Goal: Navigation & Orientation: Find specific page/section

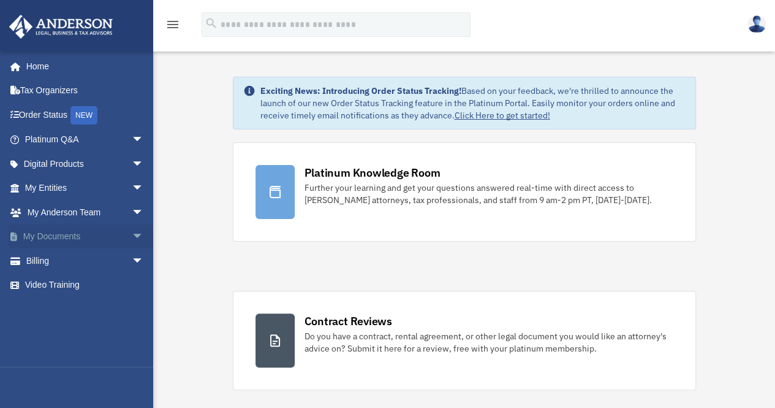
click at [132, 238] on span "arrow_drop_down" at bounding box center [144, 236] width 25 height 25
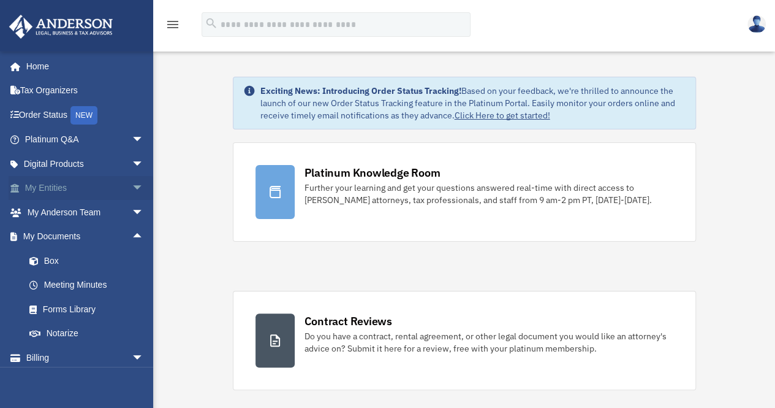
click at [132, 188] on span "arrow_drop_down" at bounding box center [144, 188] width 25 height 25
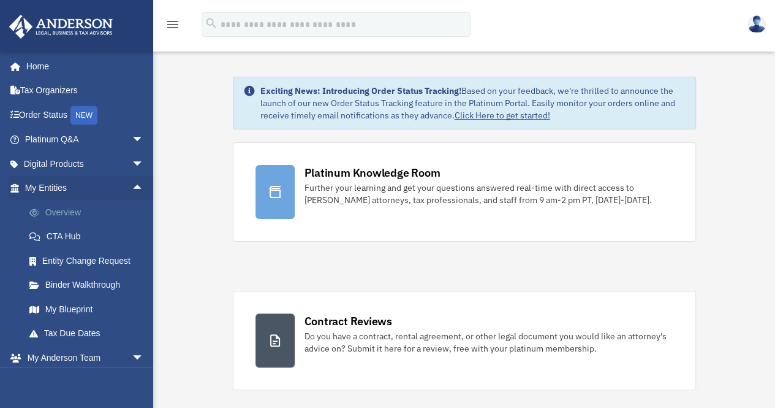
click at [72, 209] on link "Overview" at bounding box center [89, 212] width 145 height 25
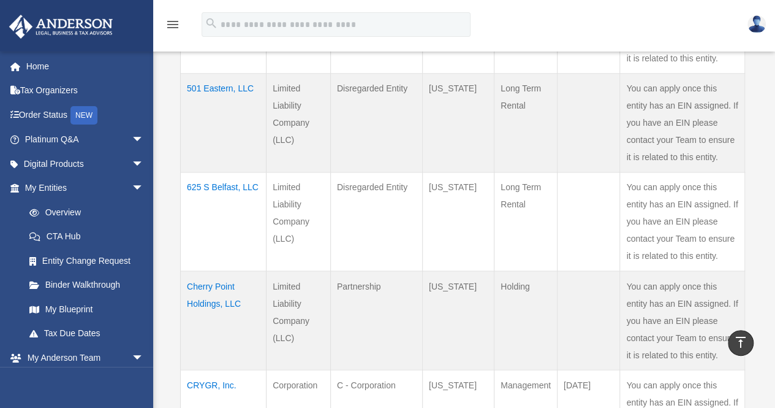
scroll to position [1092, 0]
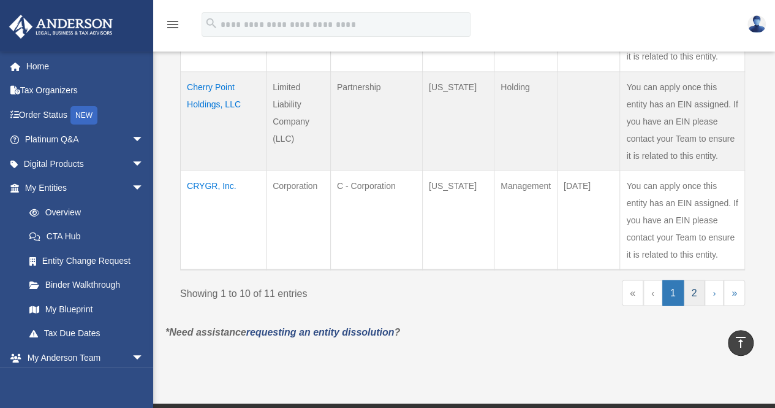
click at [692, 290] on link "2" at bounding box center [694, 292] width 21 height 26
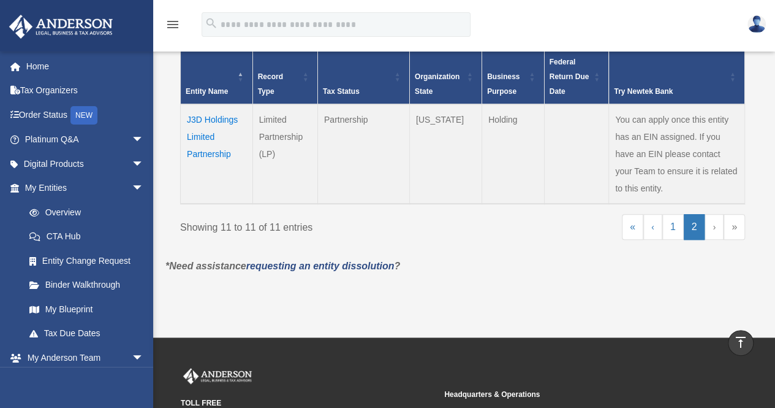
scroll to position [271, 0]
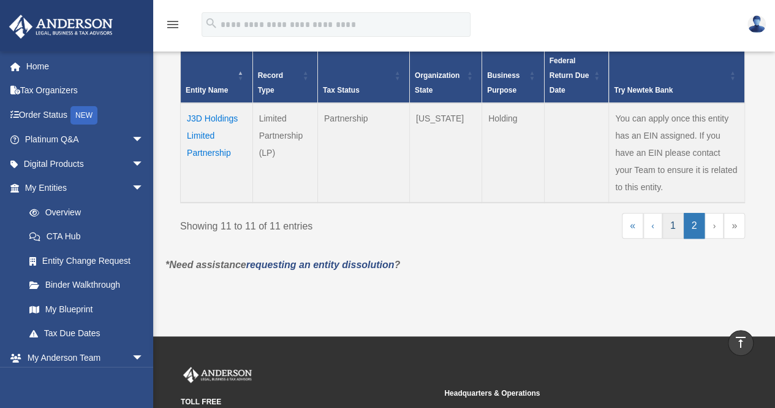
click at [677, 228] on link "1" at bounding box center [672, 226] width 21 height 26
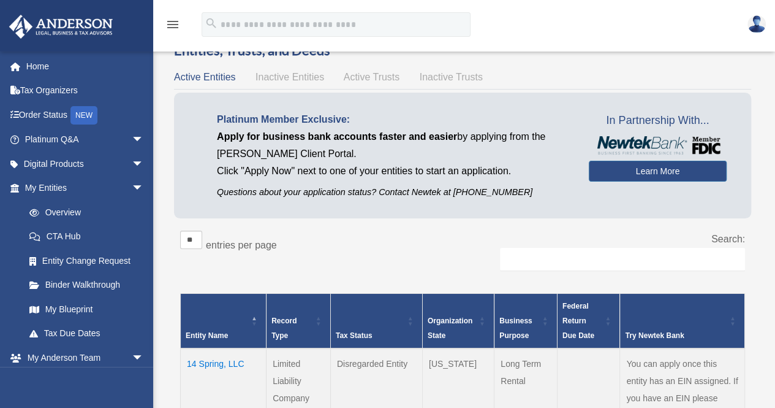
scroll to position [0, 0]
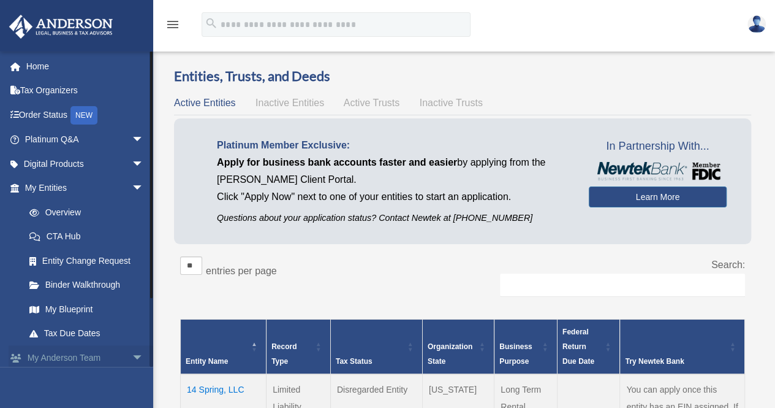
click at [132, 358] on span "arrow_drop_down" at bounding box center [144, 357] width 25 height 25
click at [132, 358] on span "arrow_drop_up" at bounding box center [144, 357] width 25 height 25
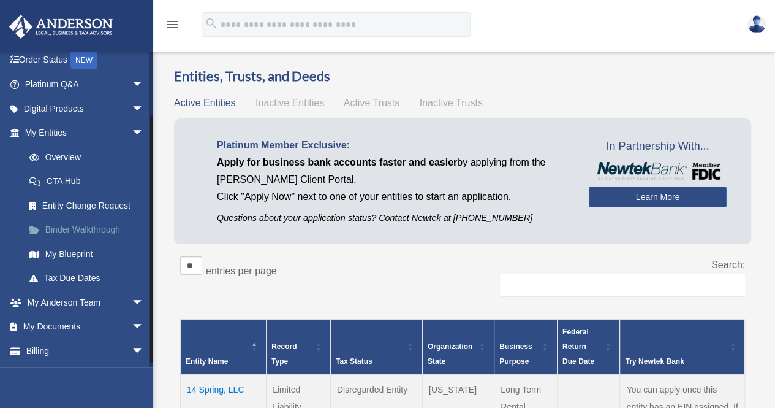
scroll to position [78, 0]
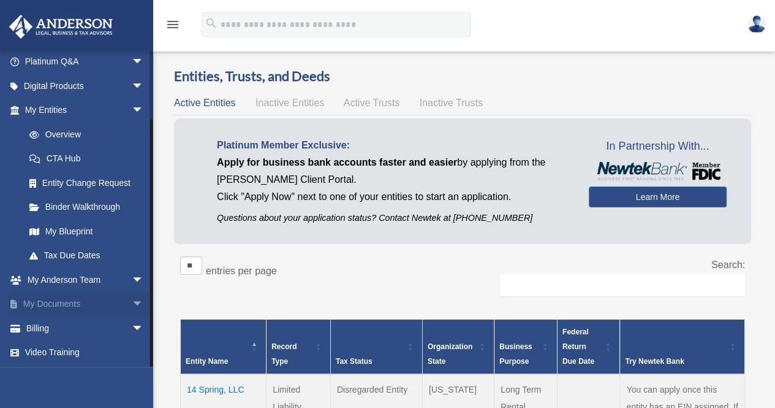
drag, startPoint x: 150, startPoint y: 158, endPoint x: 135, endPoint y: 309, distance: 151.5
click at [135, 309] on div "[EMAIL_ADDRESS][DOMAIN_NAME] Sign Out [EMAIL_ADDRESS][DOMAIN_NAME] Home Tax Org…" at bounding box center [76, 209] width 153 height 316
click at [132, 305] on span "arrow_drop_down" at bounding box center [144, 304] width 25 height 25
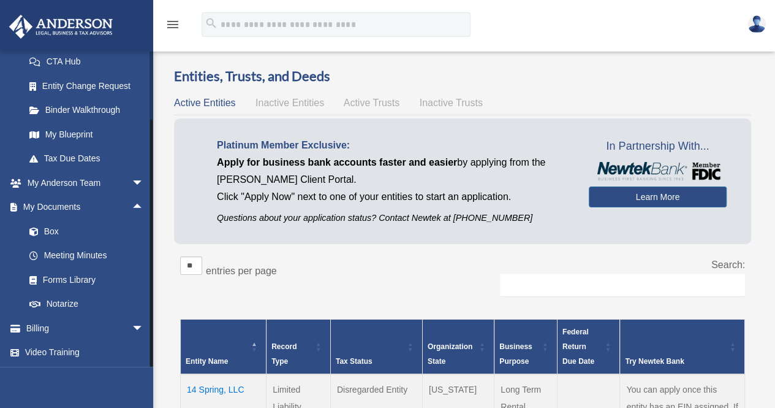
drag, startPoint x: 152, startPoint y: 168, endPoint x: 154, endPoint y: 306, distance: 138.5
